Goal: Check status: Check status

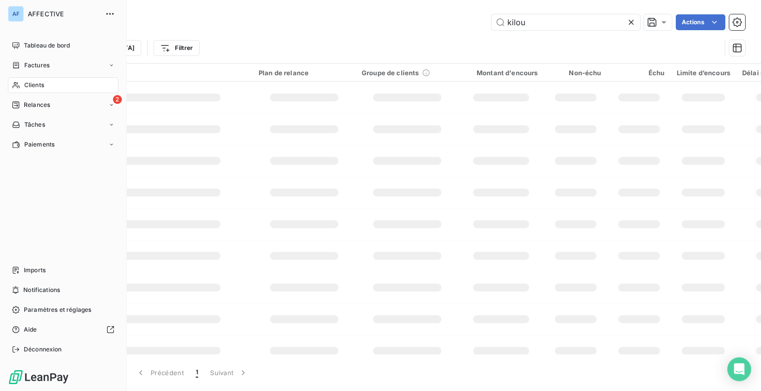
click at [18, 87] on icon at bounding box center [16, 85] width 8 height 8
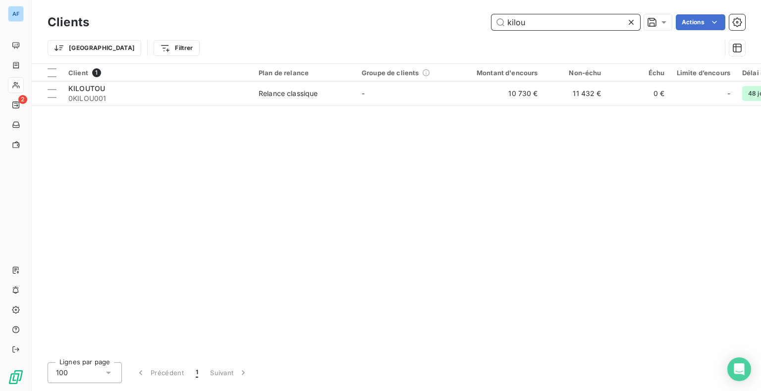
drag, startPoint x: 544, startPoint y: 17, endPoint x: 504, endPoint y: 23, distance: 40.6
click at [504, 23] on input "kilou" at bounding box center [565, 22] width 149 height 16
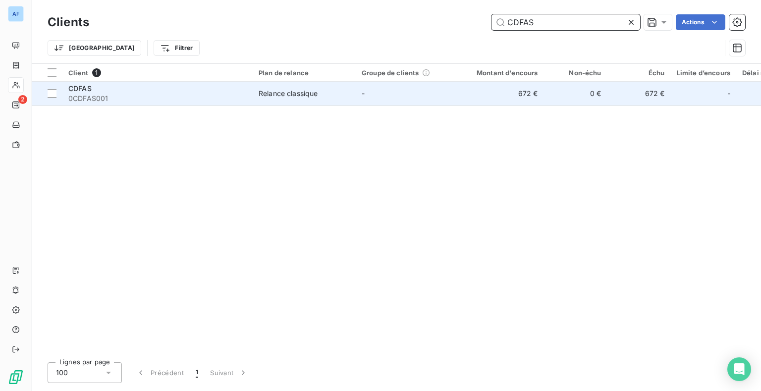
type input "CDFAS"
click at [375, 98] on td "-" at bounding box center [407, 94] width 103 height 24
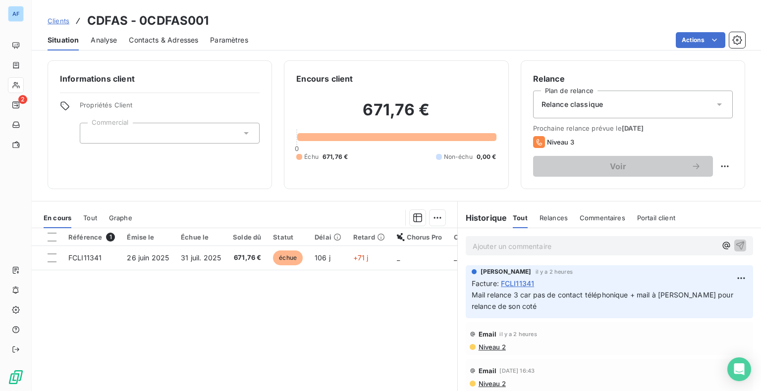
click at [714, 109] on icon at bounding box center [719, 105] width 10 height 10
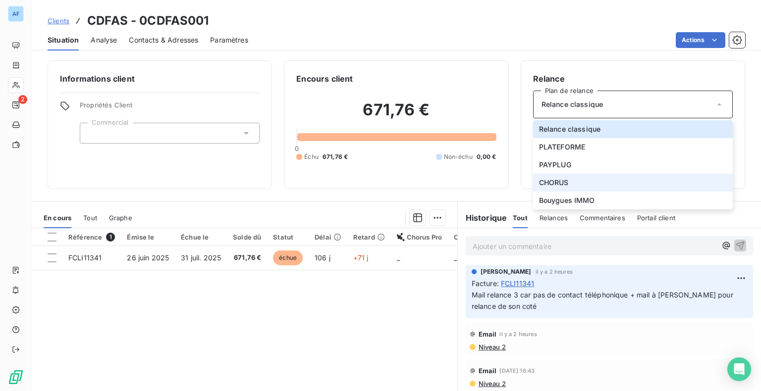
click at [571, 180] on li "CHORUS" at bounding box center [633, 183] width 200 height 18
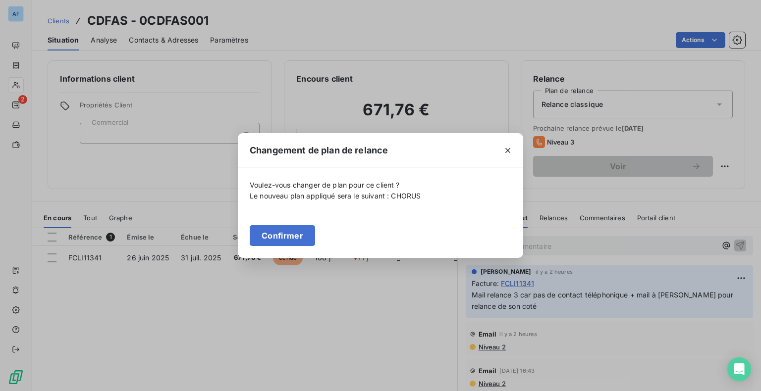
click at [280, 239] on button "Confirmer" at bounding box center [282, 235] width 65 height 21
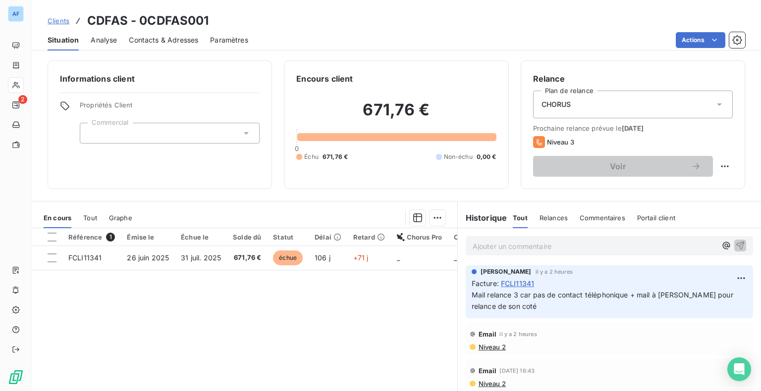
click at [473, 247] on p "Ajouter un commentaire ﻿" at bounding box center [595, 246] width 244 height 12
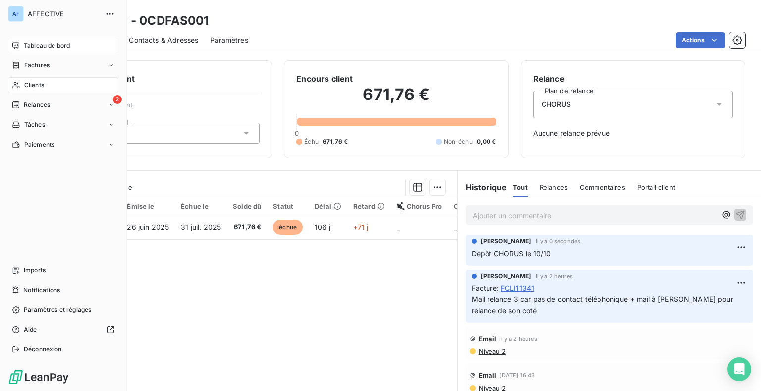
click at [35, 46] on span "Tableau de bord" at bounding box center [47, 45] width 46 height 9
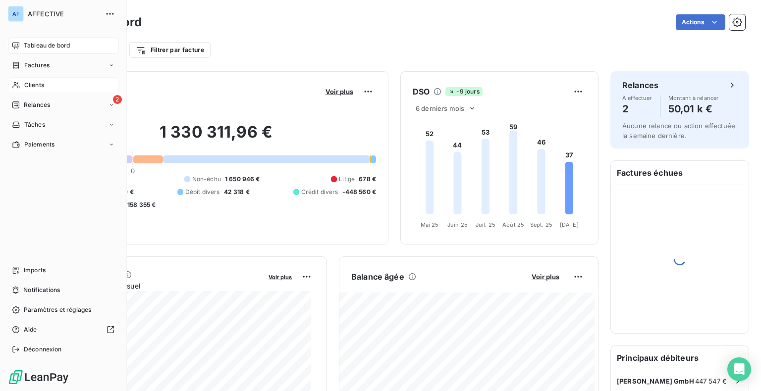
click at [31, 79] on div "Clients" at bounding box center [63, 85] width 110 height 16
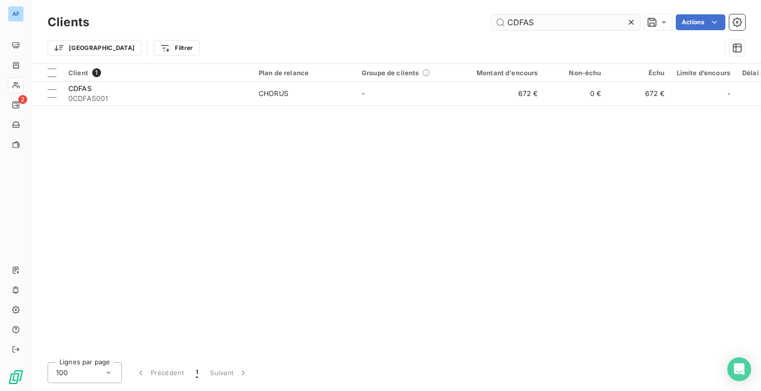
drag, startPoint x: 539, startPoint y: 21, endPoint x: 505, endPoint y: 24, distance: 33.8
click at [505, 24] on input "CDFAS" at bounding box center [565, 22] width 149 height 16
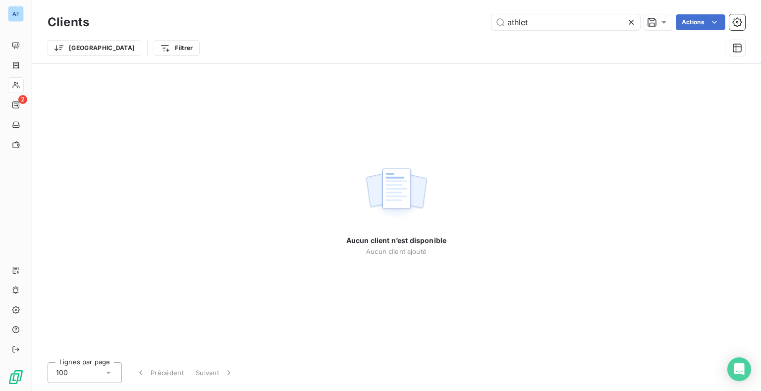
type input "athlet"
click at [632, 22] on icon at bounding box center [631, 22] width 10 height 10
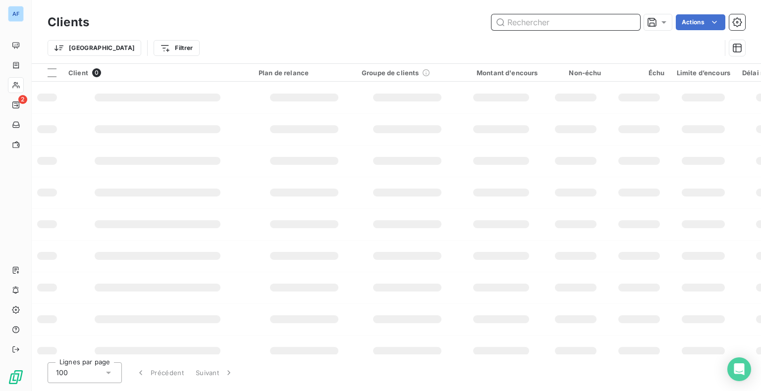
click at [517, 25] on input "text" at bounding box center [565, 22] width 149 height 16
type input "a"
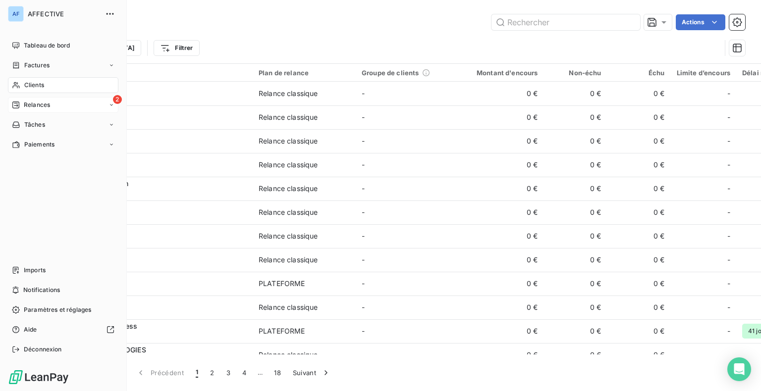
click at [27, 110] on div "2 Relances" at bounding box center [63, 105] width 110 height 16
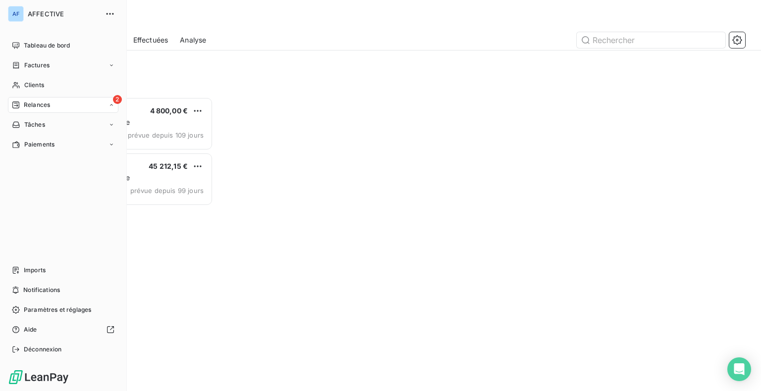
scroll to position [287, 158]
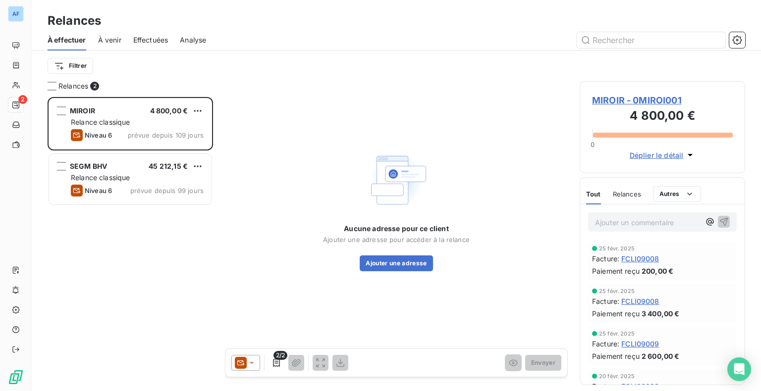
click at [189, 64] on div "Filtrer" at bounding box center [397, 65] width 698 height 19
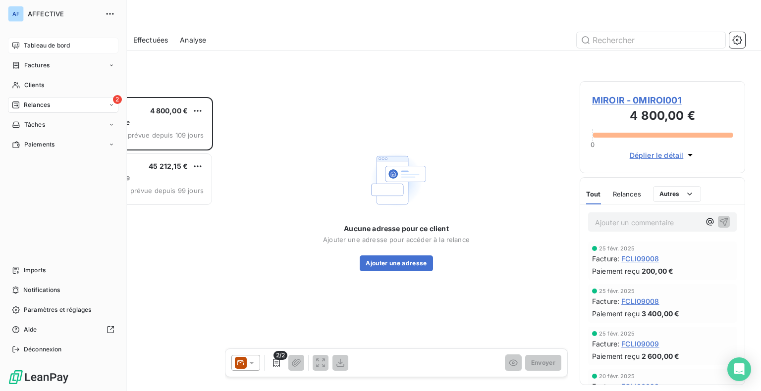
click at [27, 51] on div "Tableau de bord" at bounding box center [63, 46] width 110 height 16
